Goal: Task Accomplishment & Management: Manage account settings

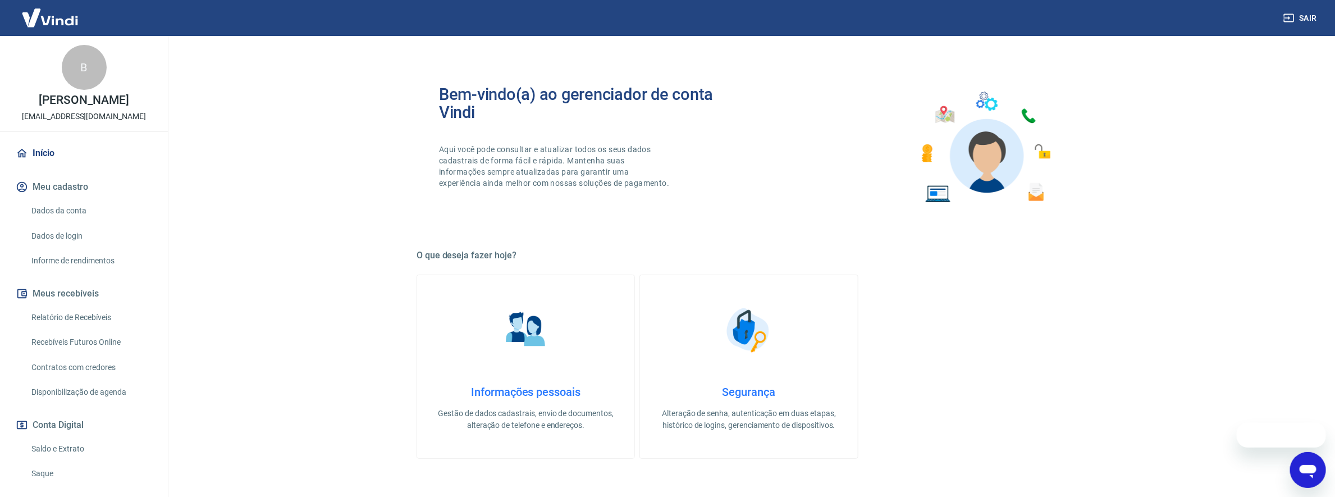
click at [966, 148] on img at bounding box center [984, 147] width 147 height 124
click at [1164, 71] on main "Bem-vindo(a) ao gerenciador de conta Vindi Aqui você pode consultar e atualizar…" at bounding box center [749, 266] width 1172 height 461
click at [1318, 86] on main "Bem-vindo(a) ao gerenciador de conta Vindi Aqui você pode consultar e atualizar…" at bounding box center [749, 266] width 1172 height 461
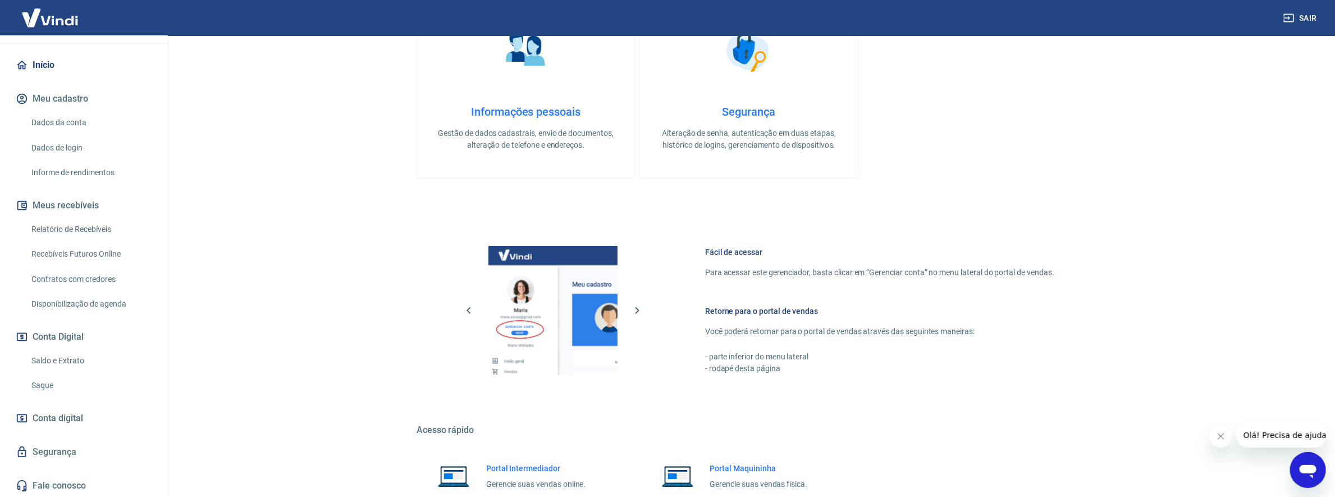
scroll to position [377, 0]
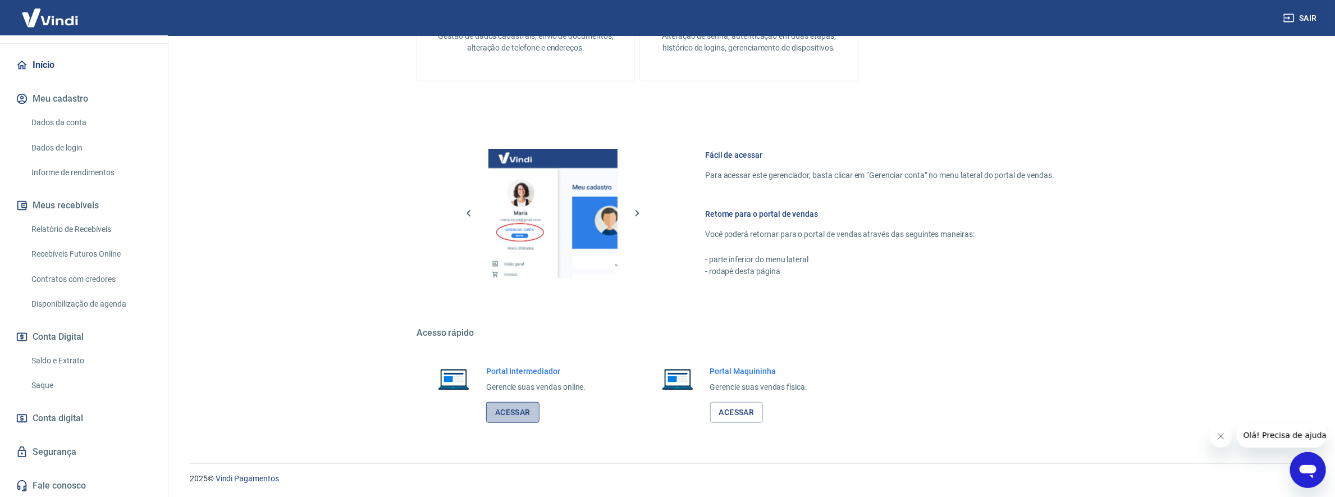
click at [505, 418] on link "Acessar" at bounding box center [512, 412] width 53 height 21
